Goal: Obtain resource: Obtain resource

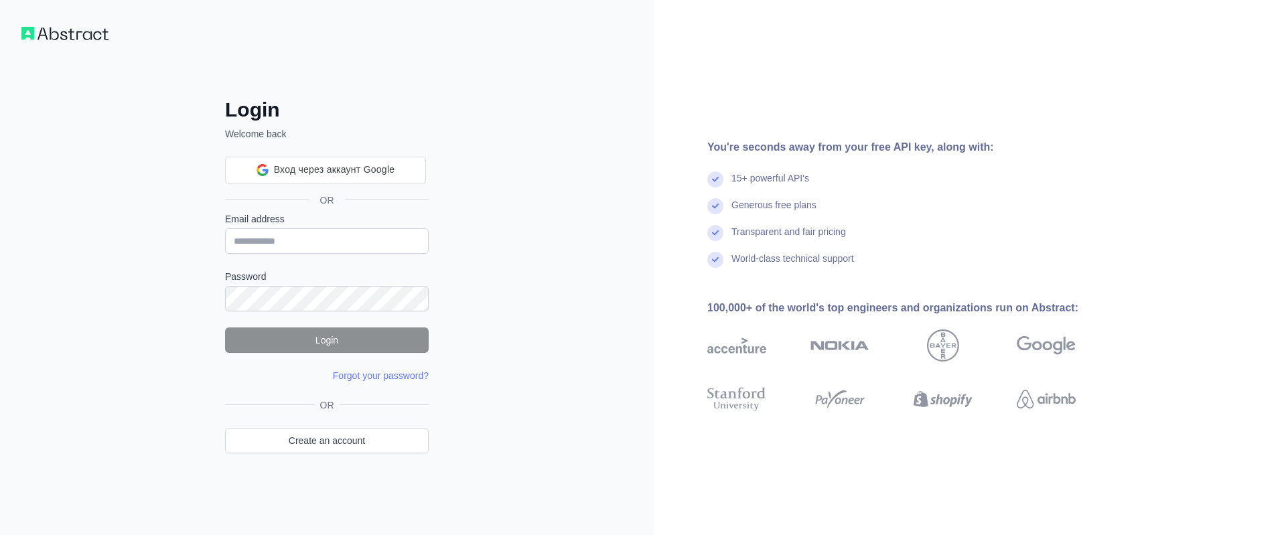
type input "**********"
drag, startPoint x: 351, startPoint y: 243, endPoint x: 181, endPoint y: 219, distance: 171.1
click at [225, 228] on input "**********" at bounding box center [327, 240] width 204 height 25
click at [287, 245] on input "Email address" at bounding box center [327, 240] width 204 height 25
type input "**********"
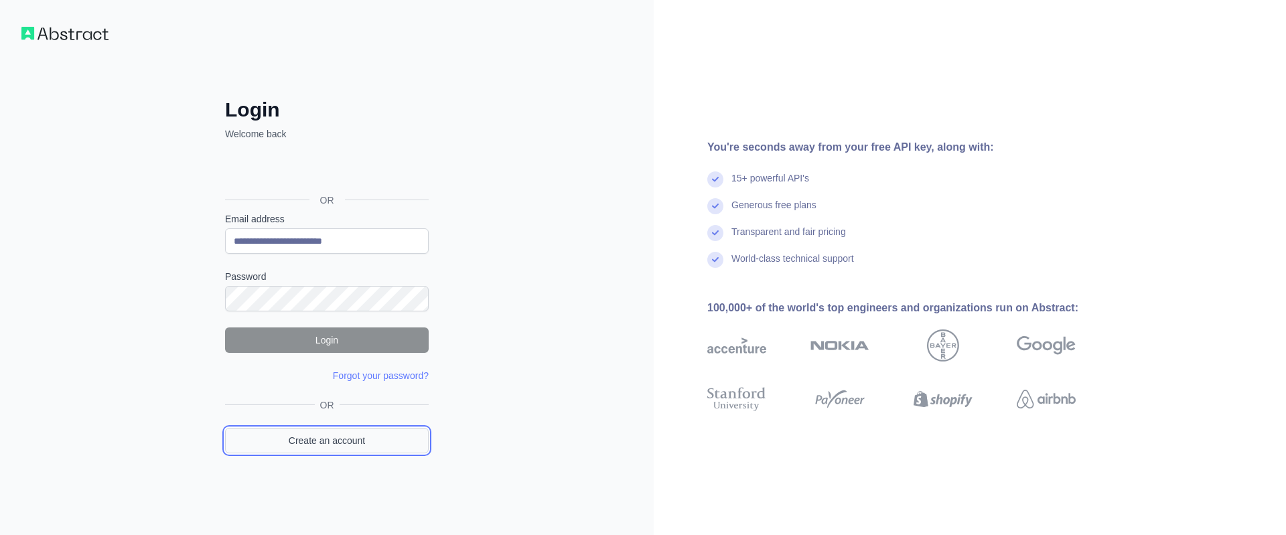
click at [348, 428] on link "Create an account" at bounding box center [327, 440] width 204 height 25
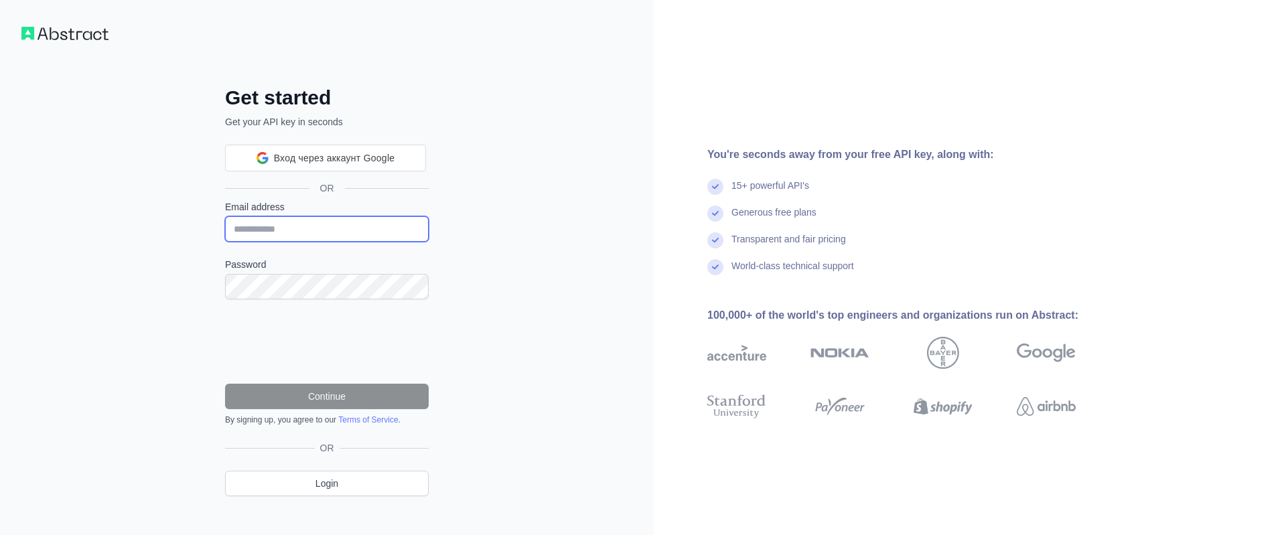
click at [329, 222] on input "Email address" at bounding box center [327, 228] width 204 height 25
click at [337, 230] on input "Email address" at bounding box center [327, 228] width 204 height 25
click at [330, 244] on form "Email address Password Continue By signing up, you agree to our Terms of Servic…" at bounding box center [327, 312] width 204 height 225
click at [329, 232] on input "Email address" at bounding box center [327, 228] width 204 height 25
paste input "**********"
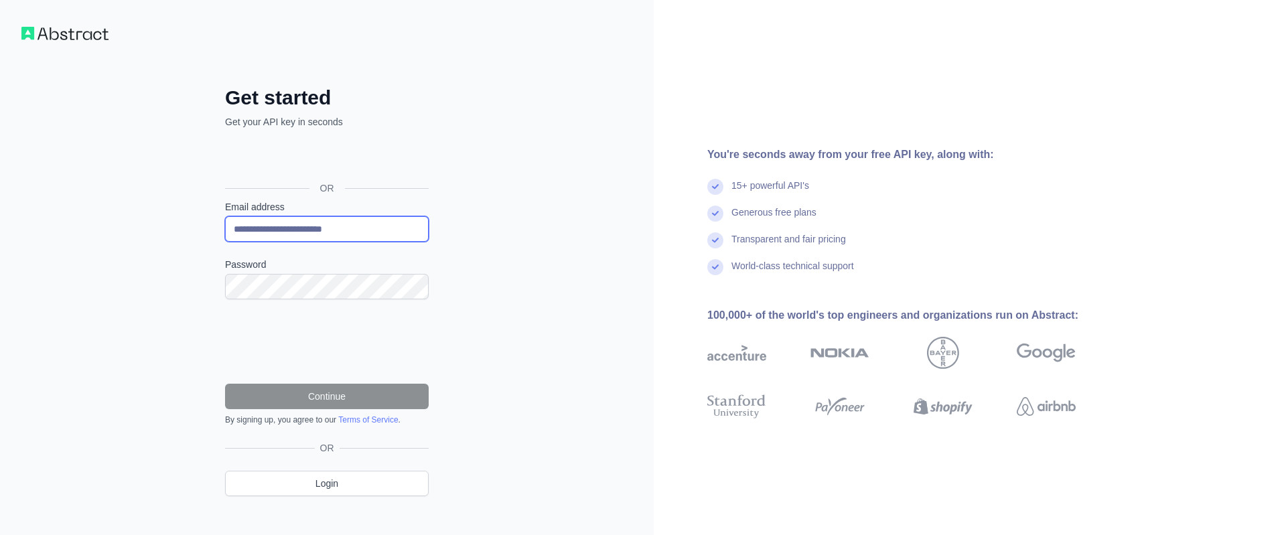
type input "**********"
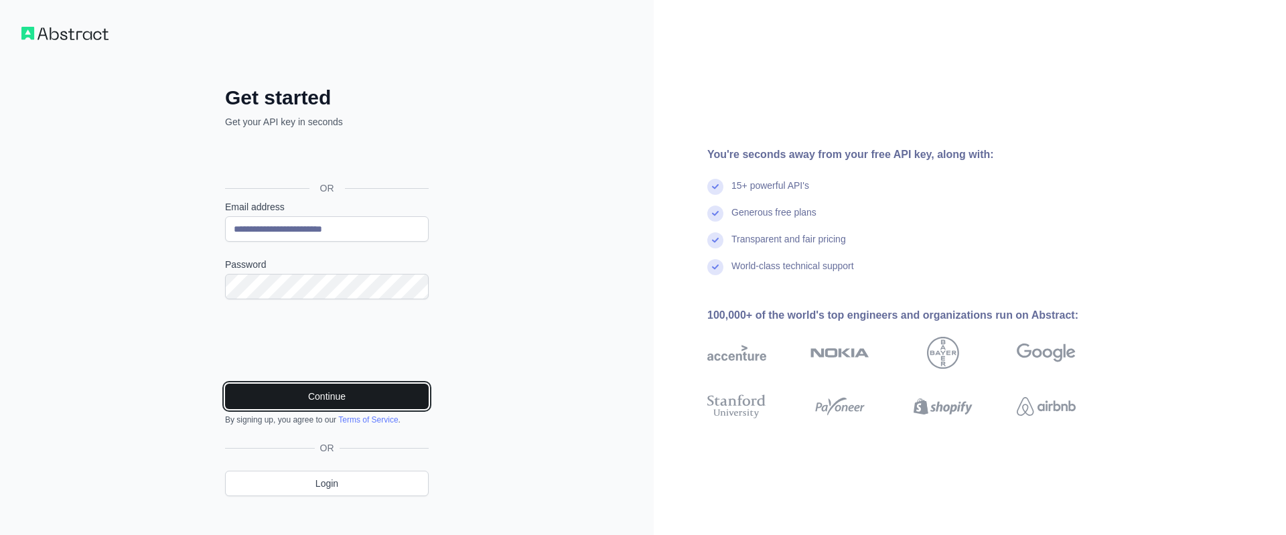
click at [343, 406] on button "Continue" at bounding box center [327, 396] width 204 height 25
click at [365, 396] on button "Continue" at bounding box center [327, 396] width 204 height 25
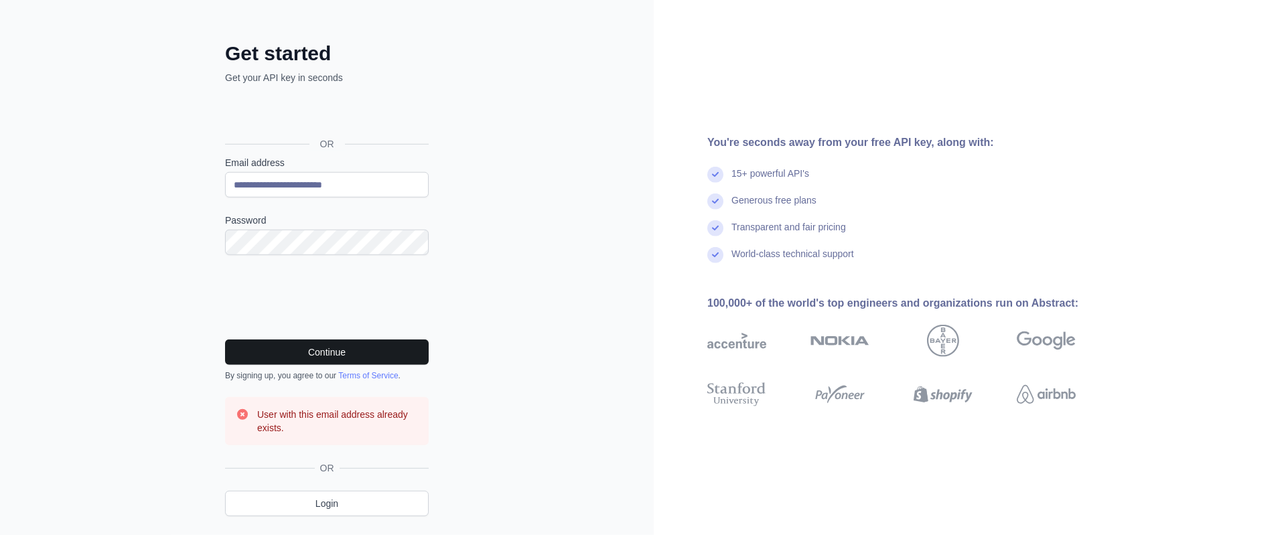
scroll to position [76, 0]
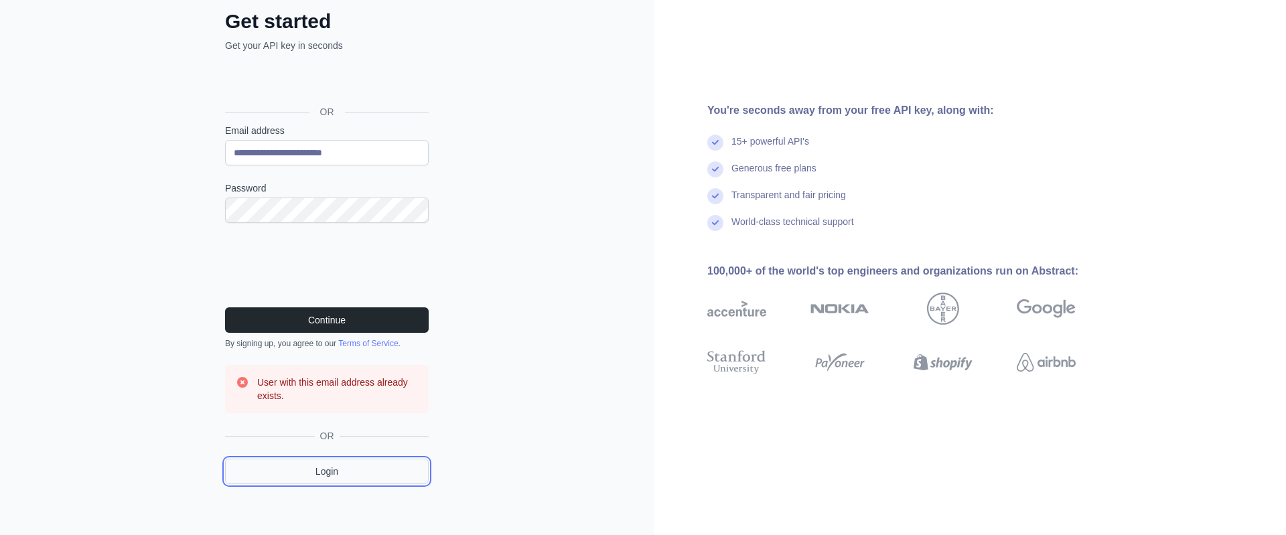
click at [340, 461] on link "Login" at bounding box center [327, 471] width 204 height 25
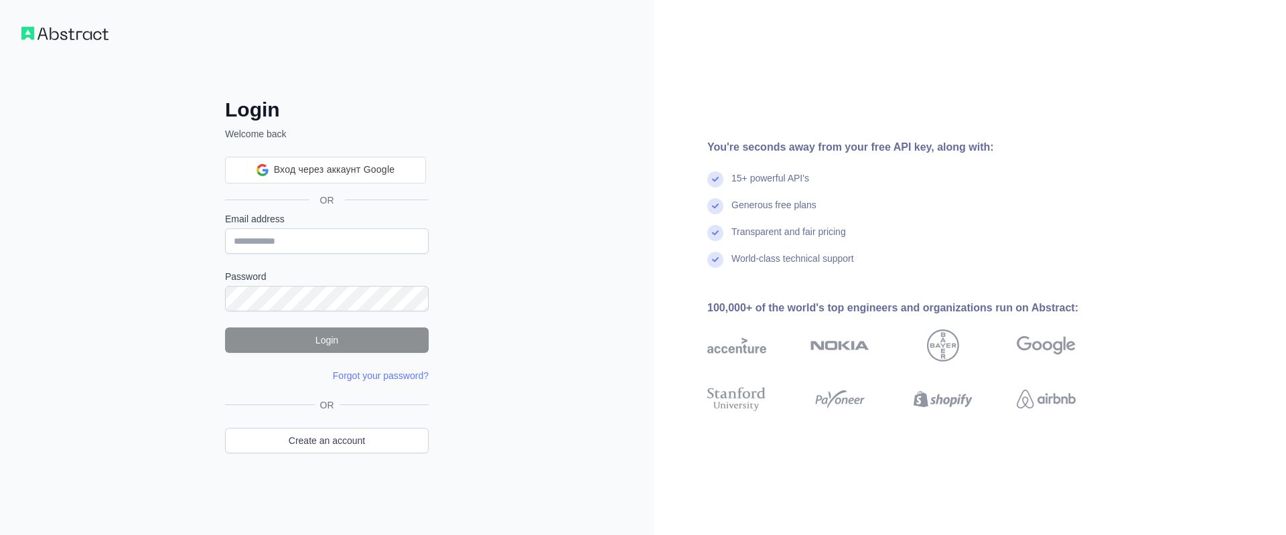
type input "**********"
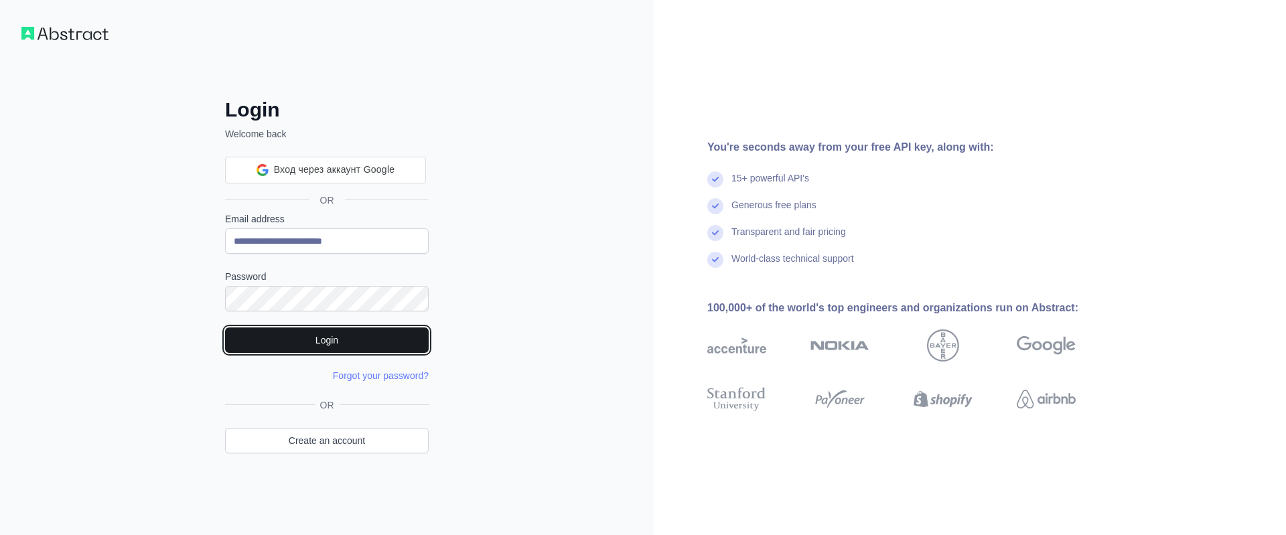
click at [355, 340] on button "Login" at bounding box center [327, 339] width 204 height 25
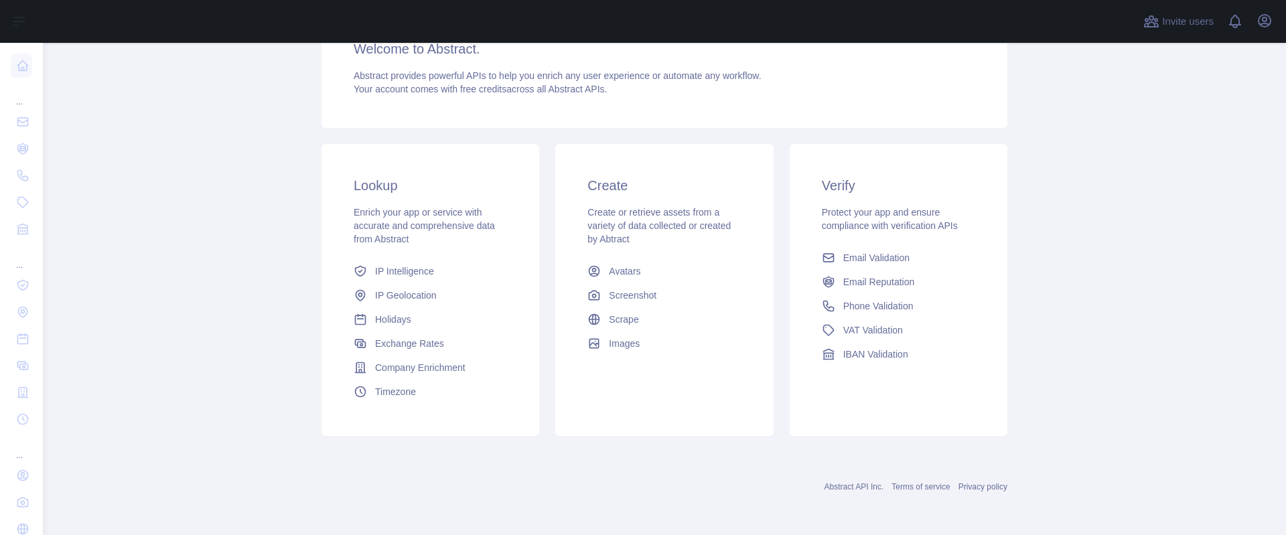
scroll to position [52, 0]
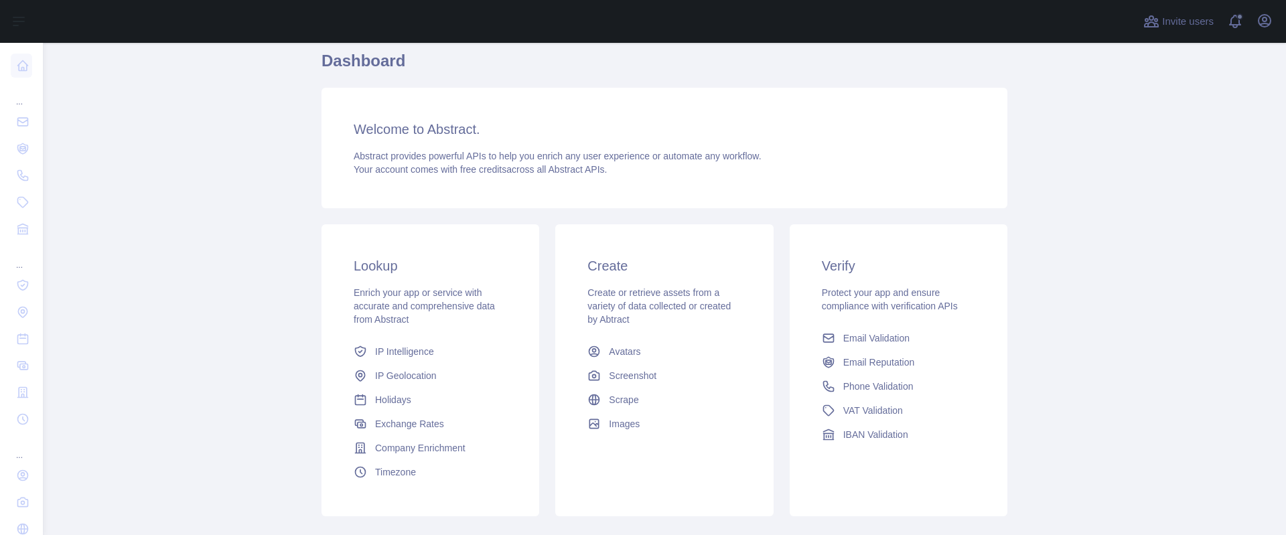
click at [368, 271] on h3 "Lookup" at bounding box center [430, 265] width 153 height 19
click at [408, 346] on span "IP Intelligence" at bounding box center [404, 351] width 59 height 13
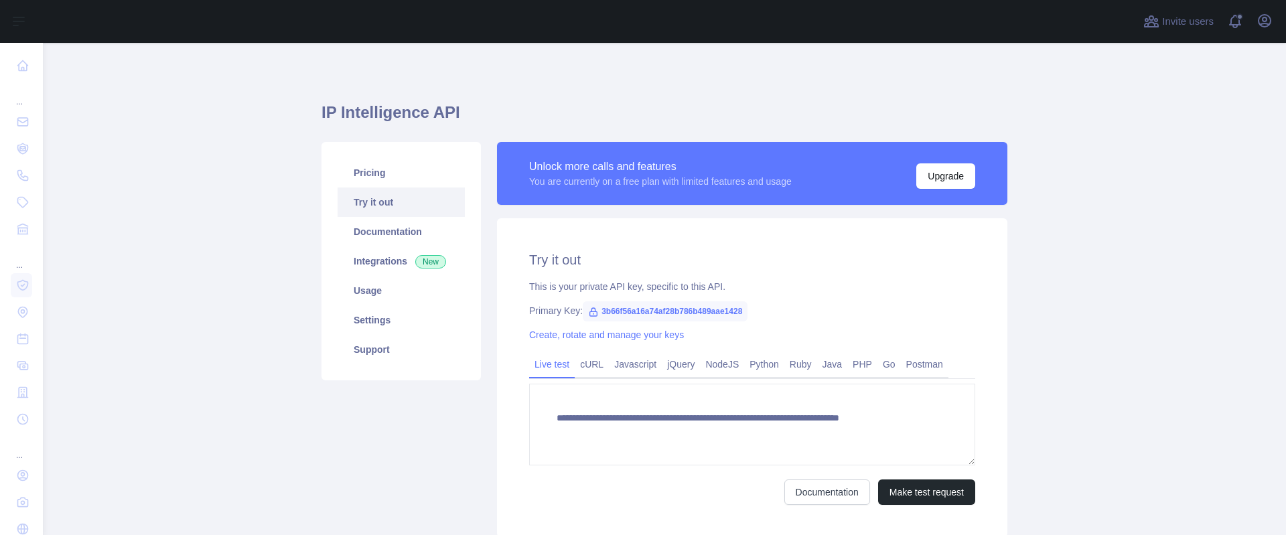
type textarea "**********"
click at [420, 226] on link "Documentation" at bounding box center [401, 231] width 127 height 29
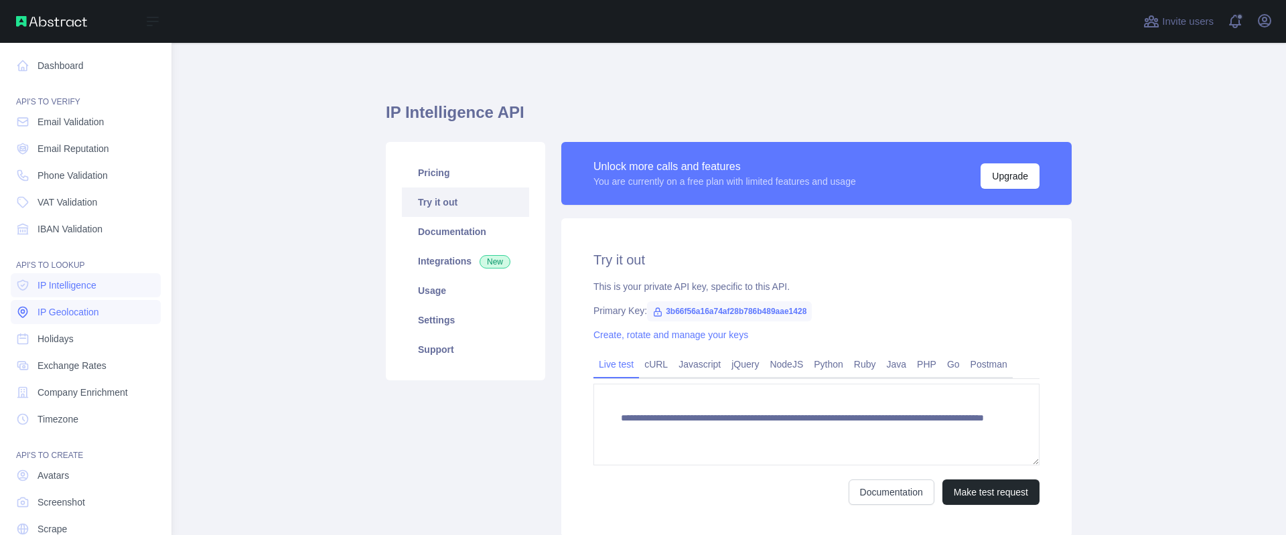
click at [97, 315] on span "IP Geolocation" at bounding box center [69, 311] width 62 height 13
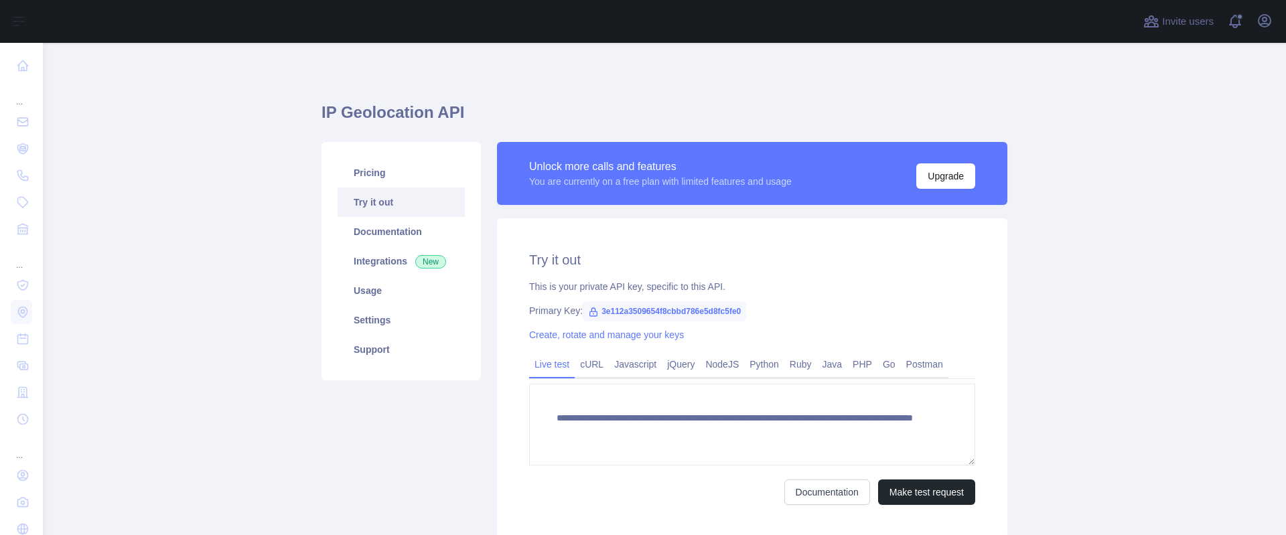
click at [599, 308] on span "3e112a3509654f8cbbd786e5d8fc5fe0" at bounding box center [664, 311] width 163 height 20
drag, startPoint x: 599, startPoint y: 310, endPoint x: 749, endPoint y: 311, distance: 150.7
click at [749, 311] on div "Primary Key: 3e112a3509654f8cbbd786e5d8fc5fe0" at bounding box center [752, 310] width 446 height 13
copy span "3e112a3509654f8cbbd786e5d8fc5fe0"
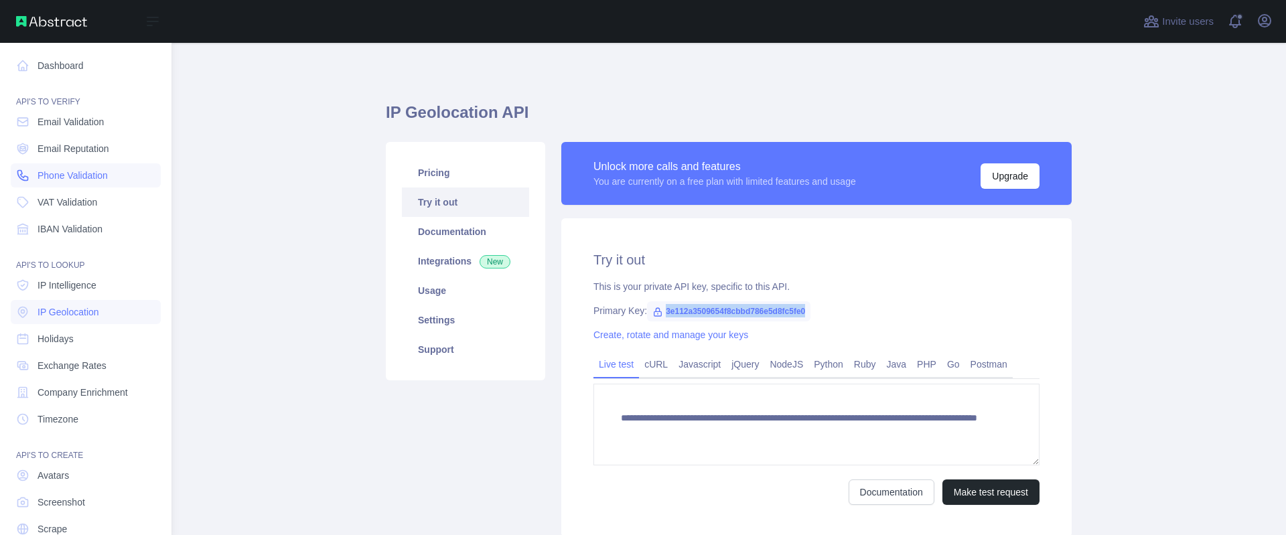
click at [89, 182] on link "Phone Validation" at bounding box center [86, 175] width 150 height 24
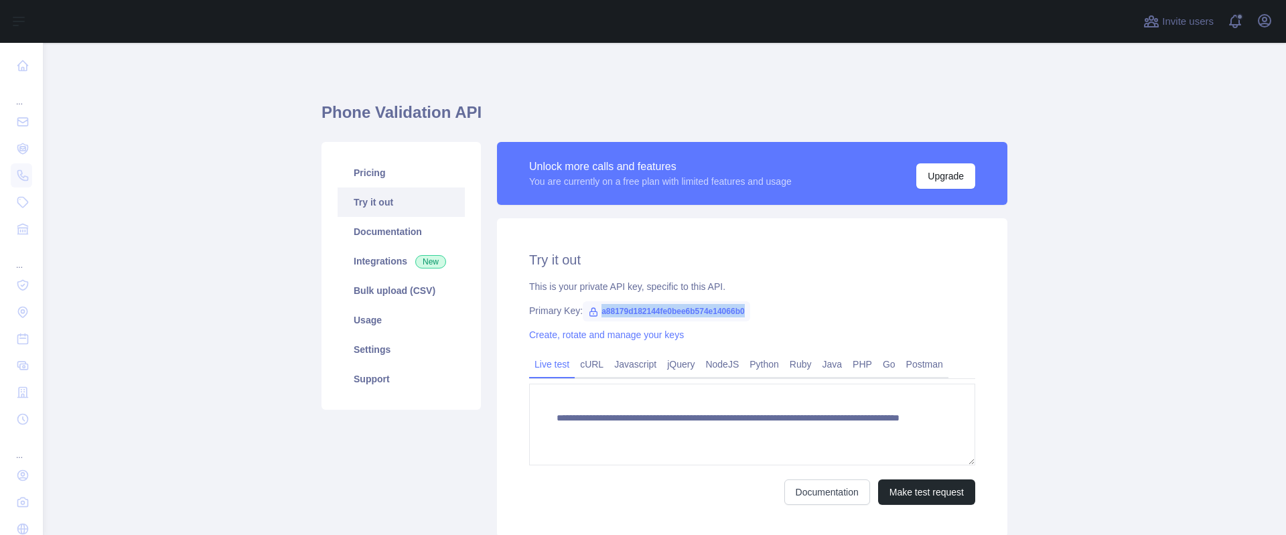
drag, startPoint x: 600, startPoint y: 313, endPoint x: 753, endPoint y: 307, distance: 153.5
click at [753, 307] on div "Primary Key: a88179d182144fe0bee6b574e14066b0" at bounding box center [752, 310] width 446 height 13
copy span "a88179d182144fe0bee6b574e14066b0"
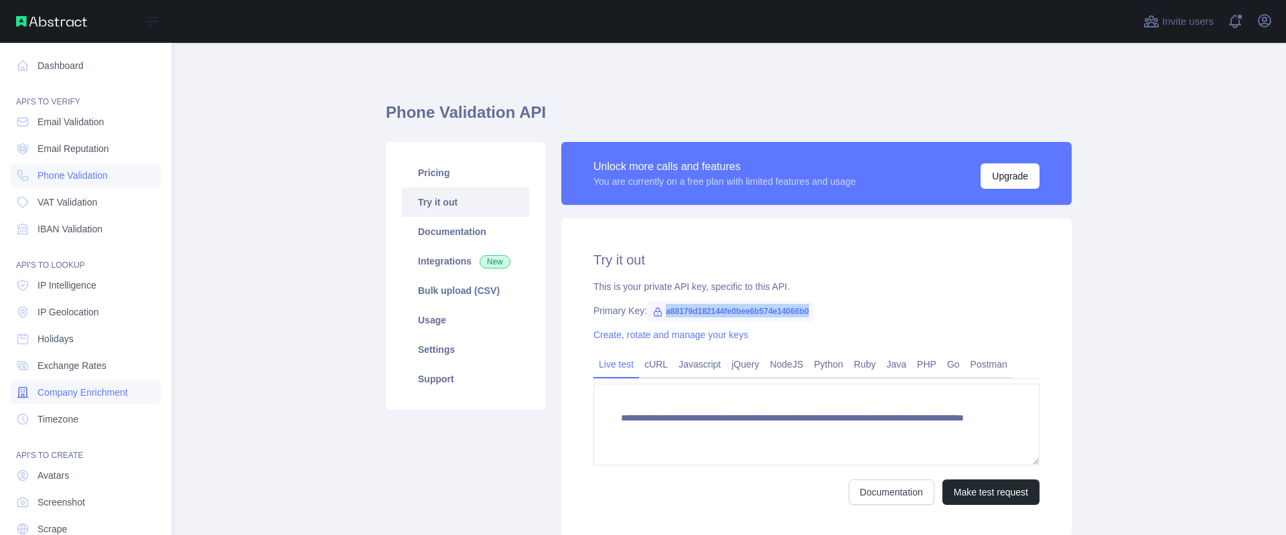
click at [110, 404] on link "Company Enrichment" at bounding box center [86, 392] width 150 height 24
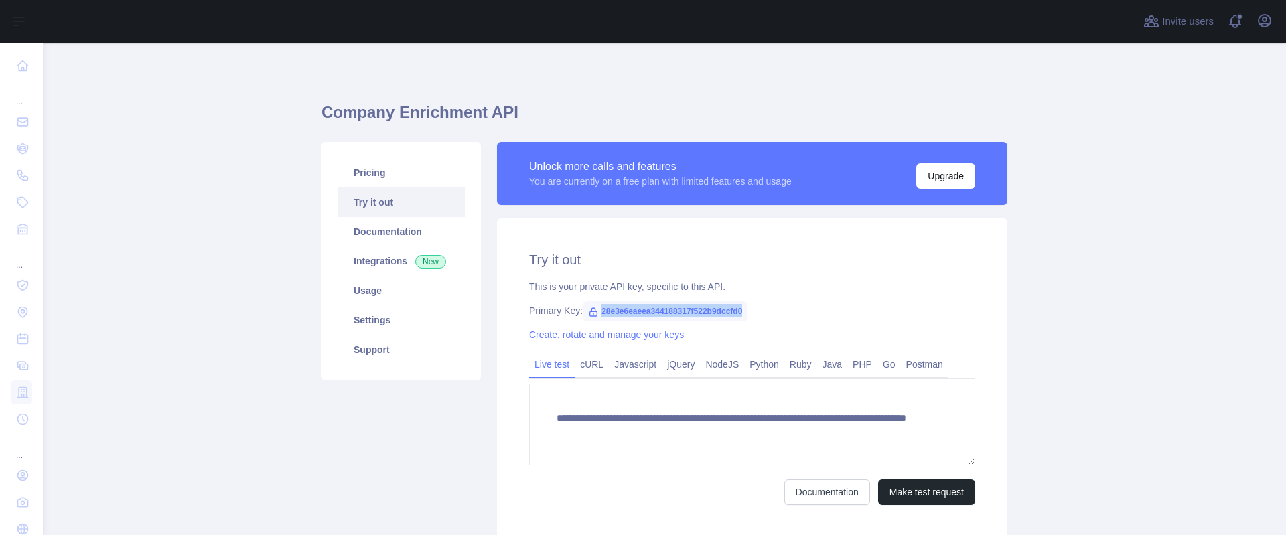
drag, startPoint x: 595, startPoint y: 309, endPoint x: 755, endPoint y: 317, distance: 160.2
click at [755, 317] on div "Primary Key: 28e3e6eaeea344188317f522b9dccfd0" at bounding box center [752, 310] width 446 height 13
copy span "28e3e6eaeea344188317f522b9dccfd0"
